Goal: Information Seeking & Learning: Check status

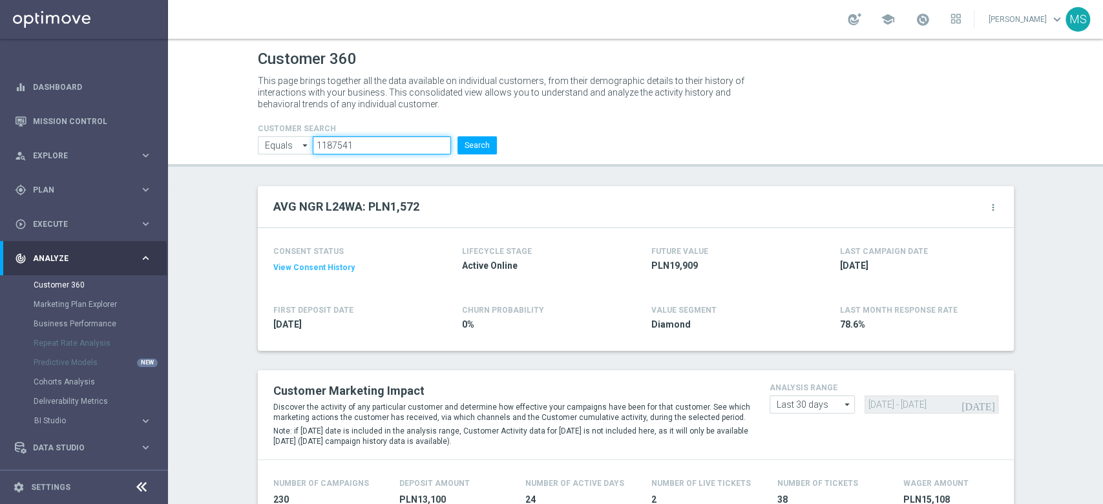
click at [388, 142] on input "1187541" at bounding box center [382, 145] width 138 height 18
paste input "400720"
click at [486, 143] on button "Search" at bounding box center [477, 145] width 39 height 18
click at [342, 137] on input "1400720" at bounding box center [382, 145] width 138 height 18
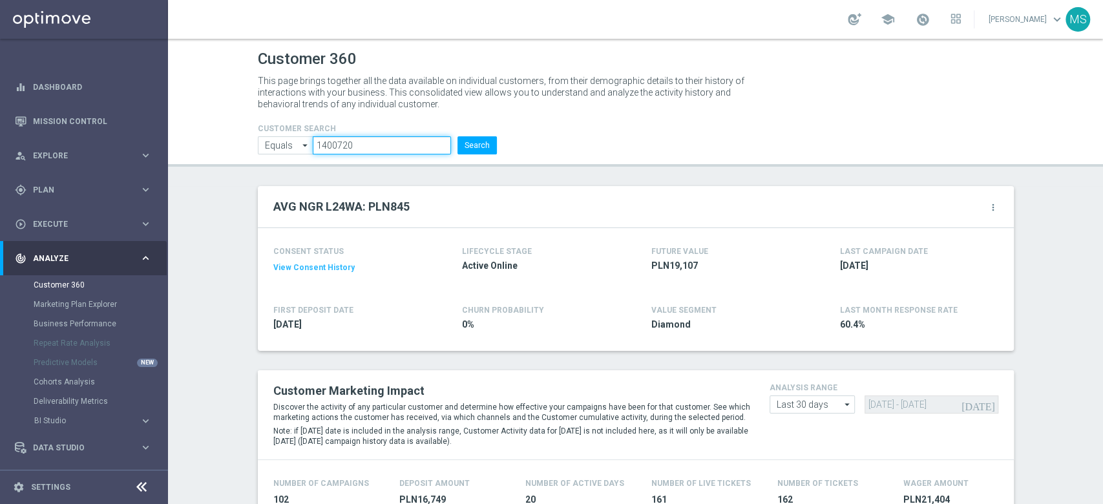
click at [342, 137] on input "1400720" at bounding box center [382, 145] width 138 height 18
paste input "956757"
click at [477, 142] on button "Search" at bounding box center [477, 145] width 39 height 18
click at [359, 149] on input "956757" at bounding box center [382, 145] width 138 height 18
click at [355, 147] on input "956757" at bounding box center [382, 145] width 138 height 18
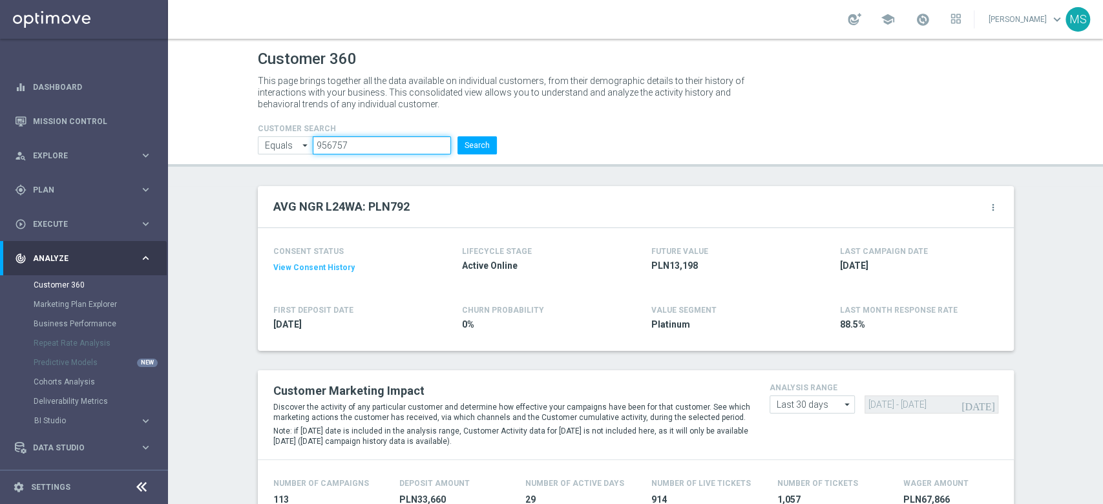
click at [355, 147] on input "956757" at bounding box center [382, 145] width 138 height 18
paste input "1050961"
type input "1050961"
click at [469, 152] on button "Search" at bounding box center [477, 145] width 39 height 18
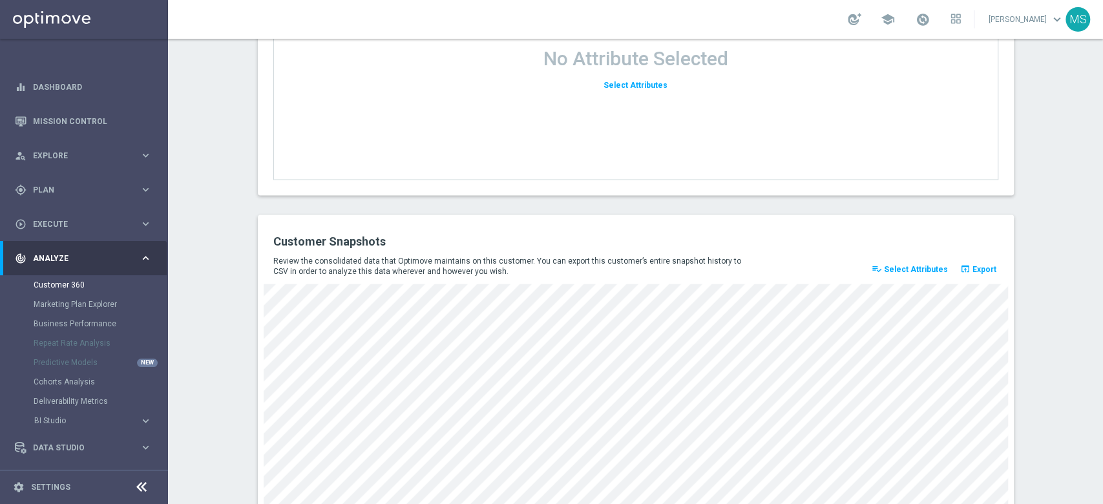
scroll to position [1739, 0]
